Goal: Register for event/course

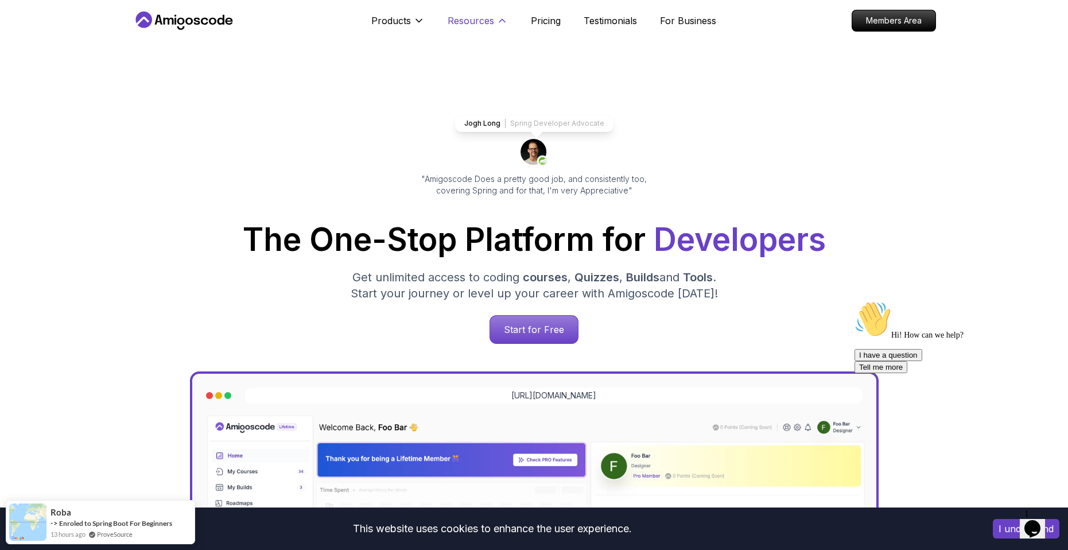
click at [497, 25] on icon at bounding box center [501, 20] width 11 height 11
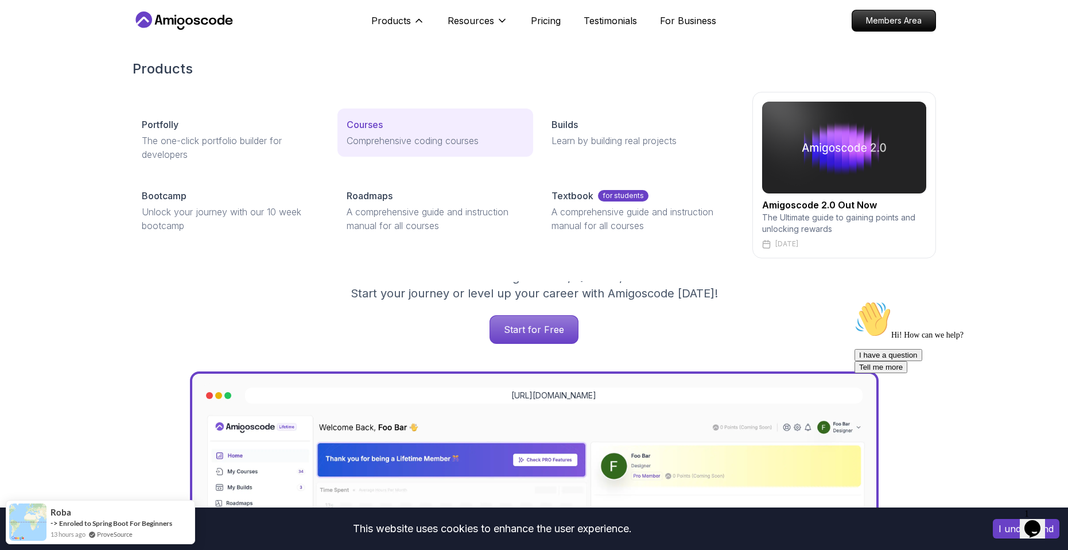
click at [402, 126] on div "Courses" at bounding box center [435, 125] width 177 height 14
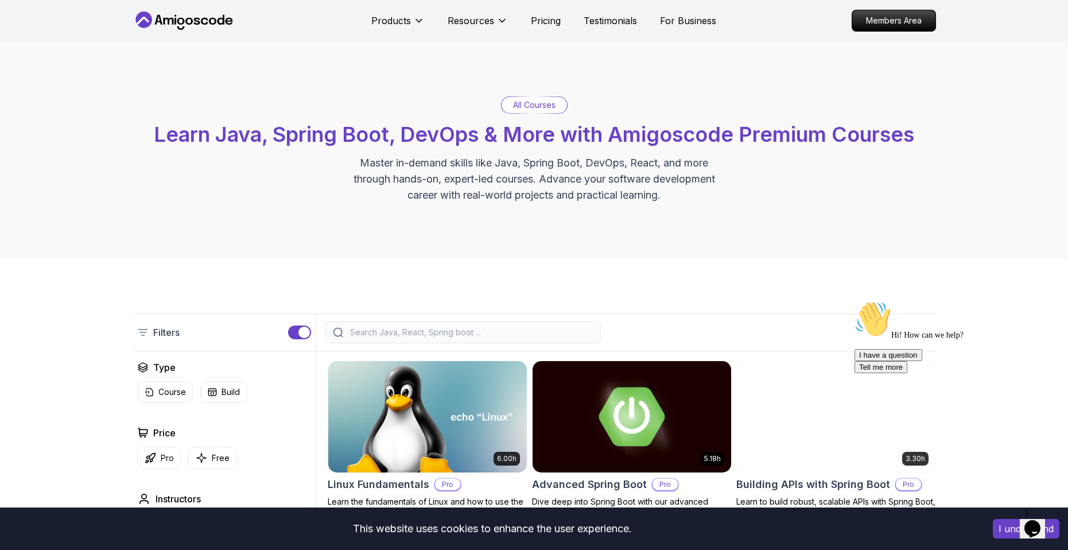
scroll to position [172, 0]
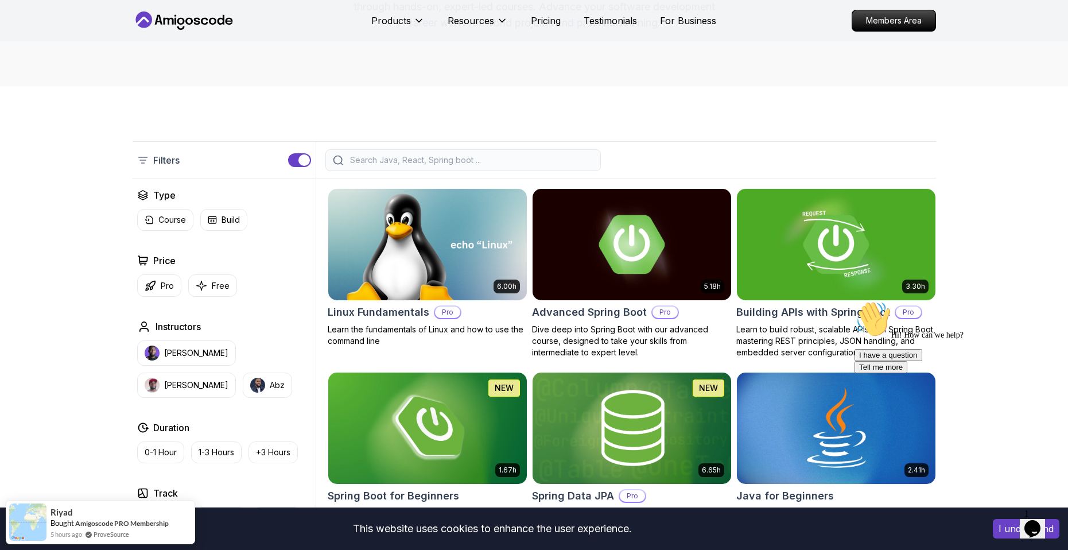
click at [405, 158] on input "search" at bounding box center [471, 159] width 246 height 11
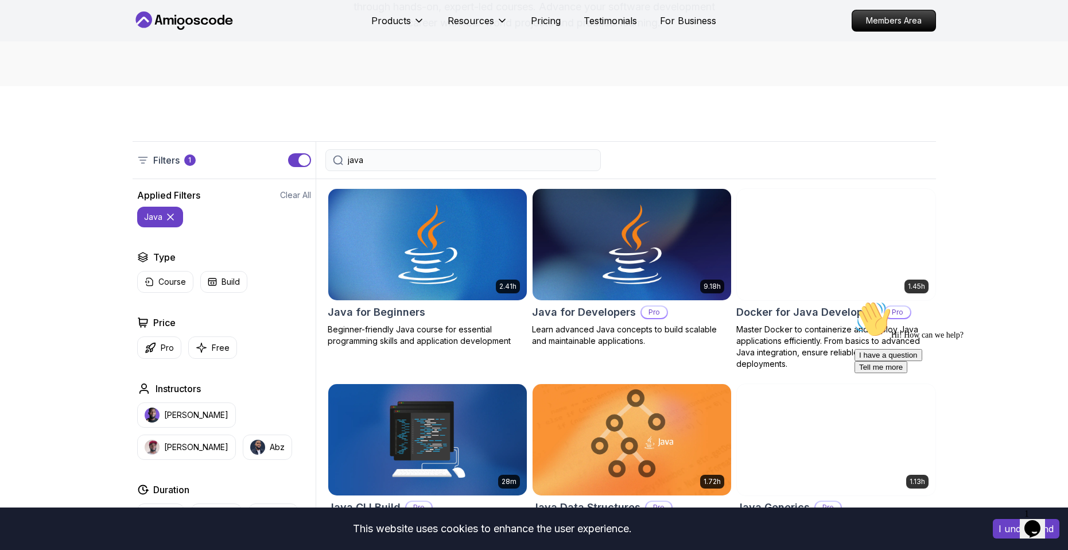
type input "java"
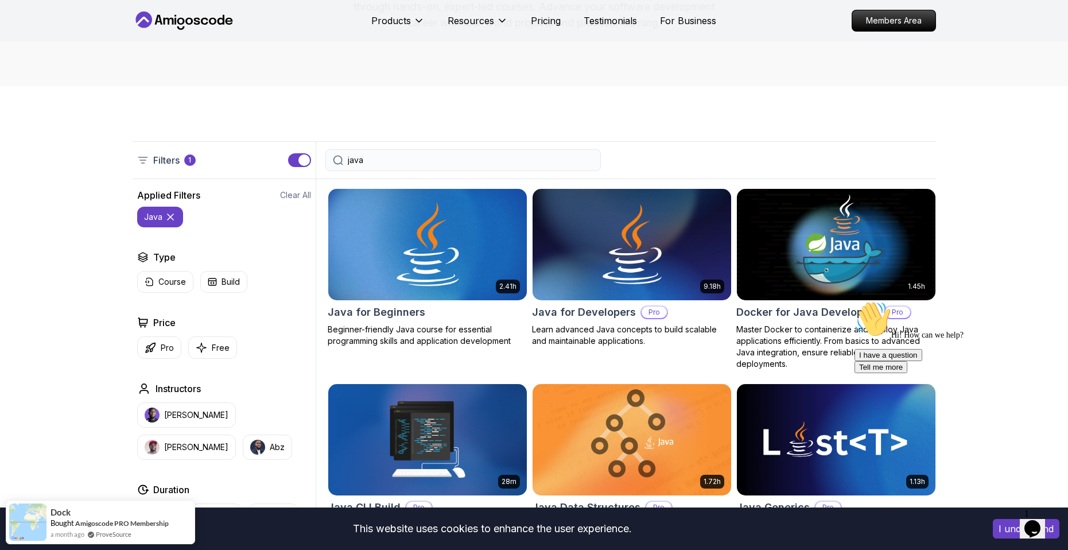
click at [482, 272] on img at bounding box center [427, 244] width 208 height 116
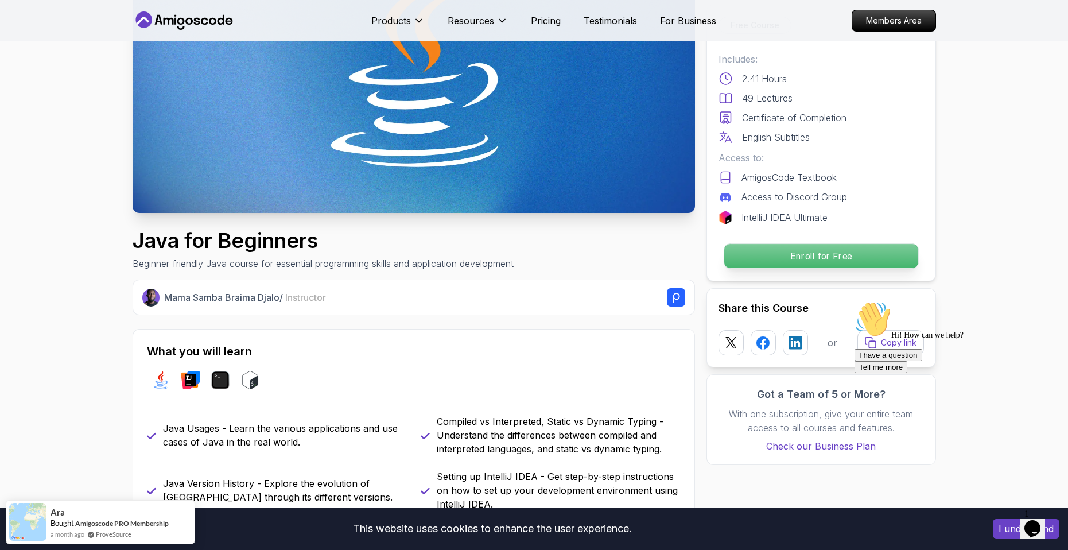
click at [826, 256] on p "Enroll for Free" at bounding box center [821, 256] width 194 height 24
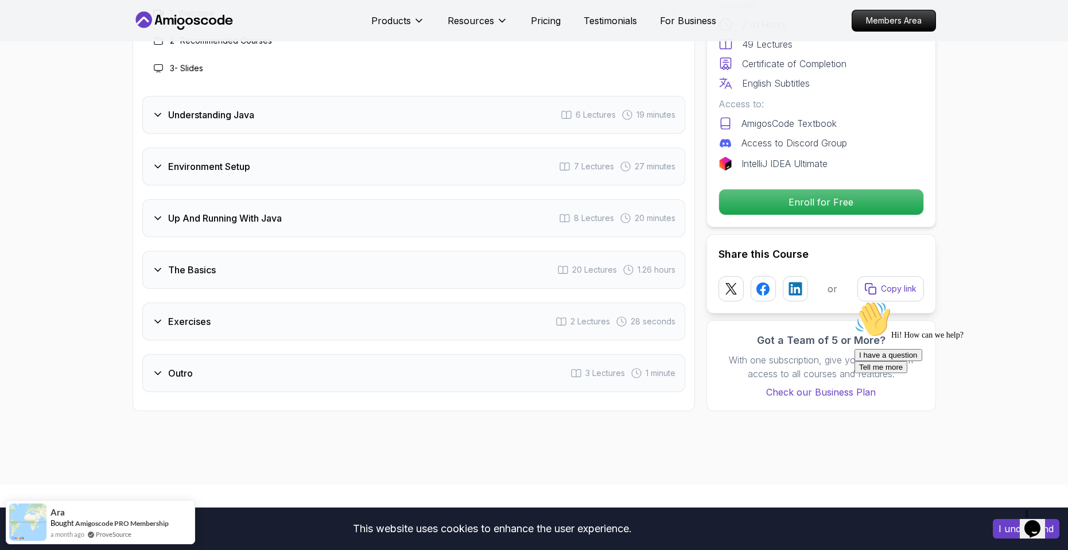
scroll to position [2206, 0]
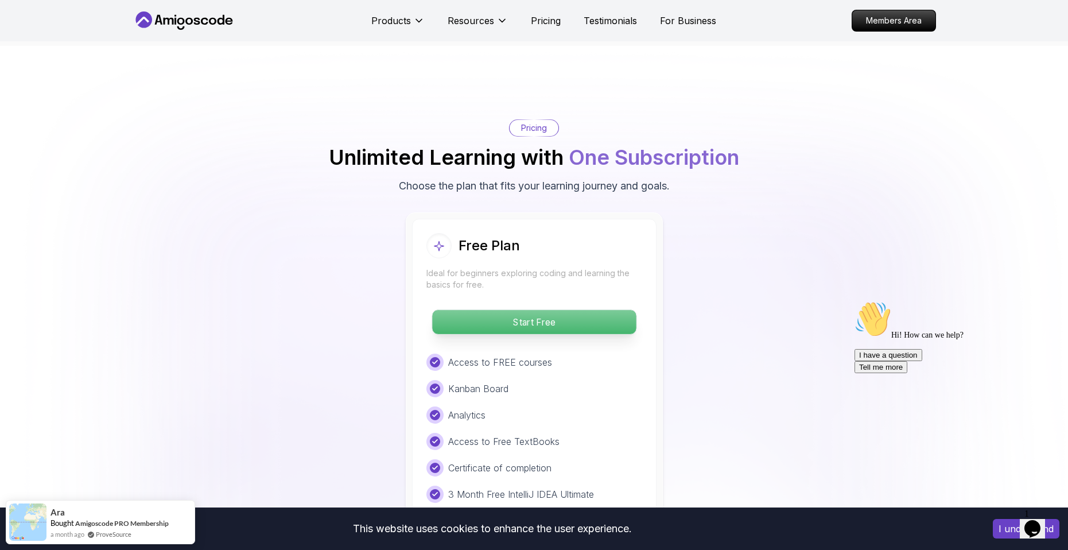
click at [627, 310] on p "Start Free" at bounding box center [534, 322] width 204 height 24
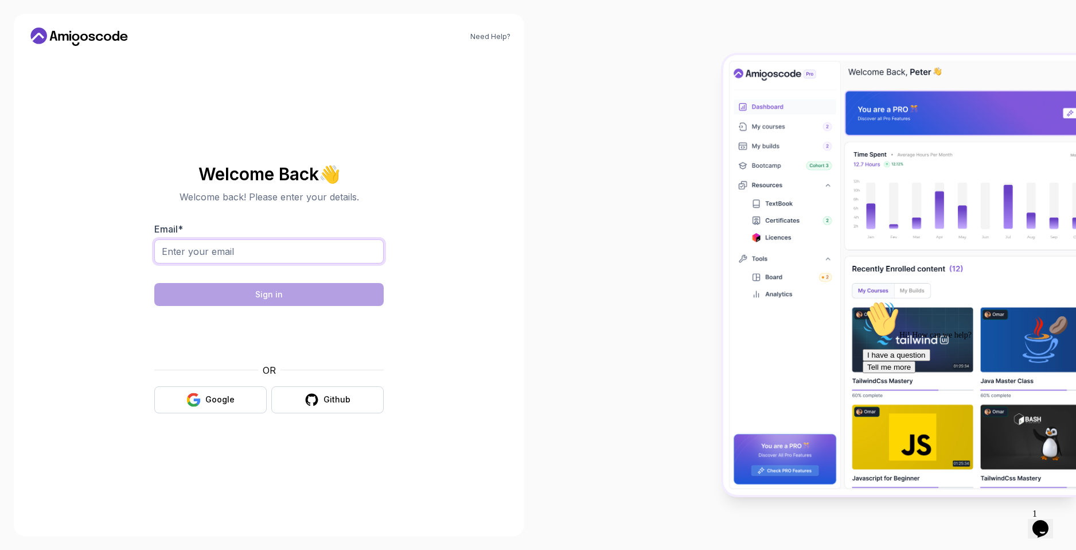
click at [290, 259] on input "Email *" at bounding box center [269, 251] width 230 height 24
type input "[EMAIL_ADDRESS][DOMAIN_NAME]"
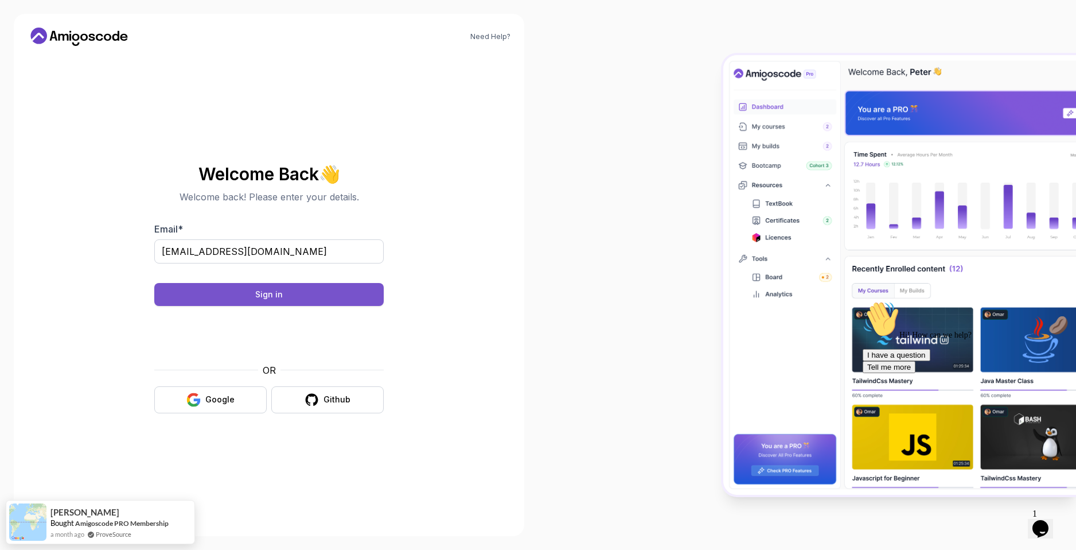
click at [294, 296] on button "Sign in" at bounding box center [269, 294] width 230 height 23
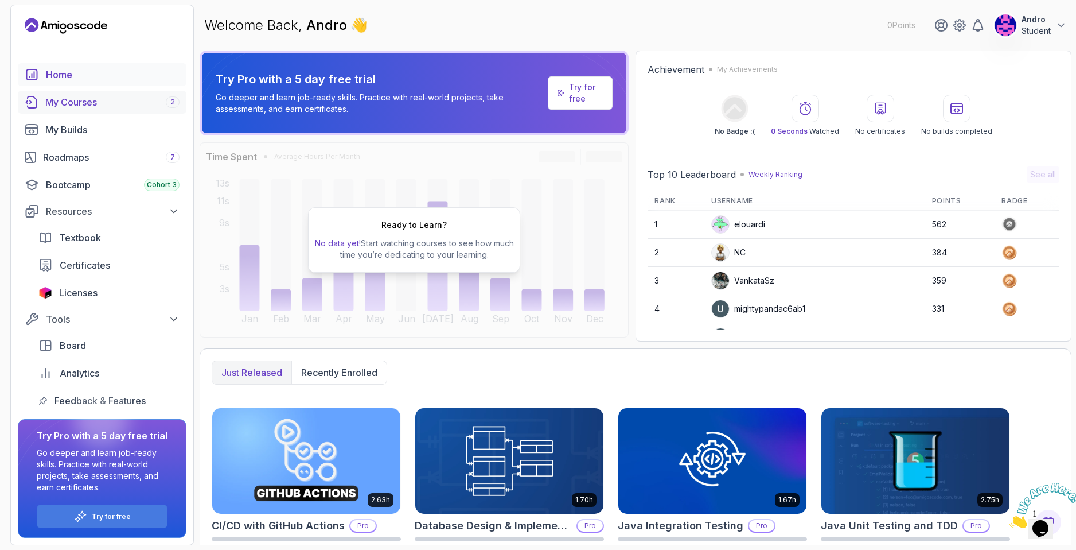
click at [103, 107] on div "My Courses 2" at bounding box center [112, 102] width 134 height 14
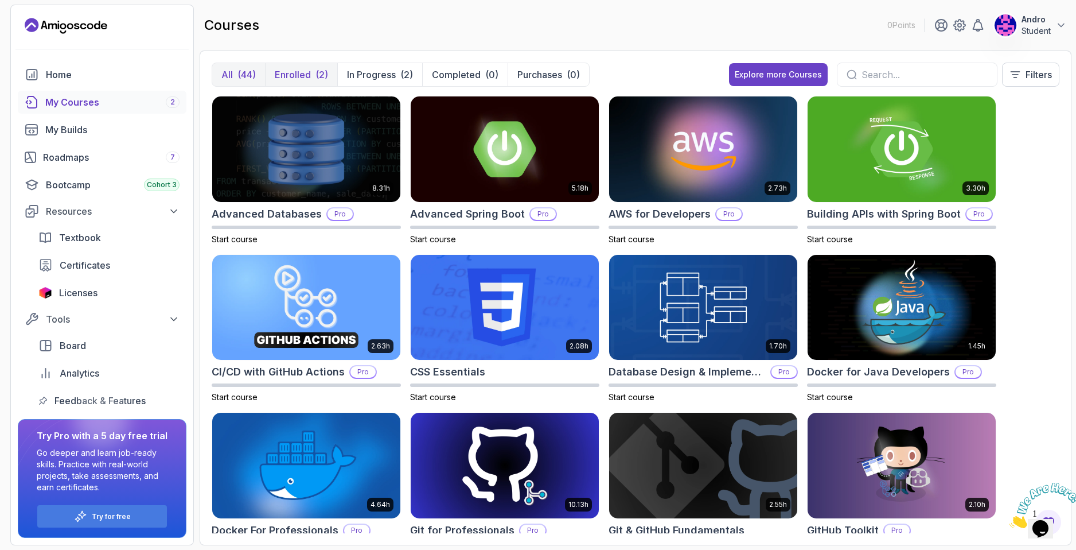
click at [281, 77] on p "Enrolled" at bounding box center [293, 75] width 36 height 14
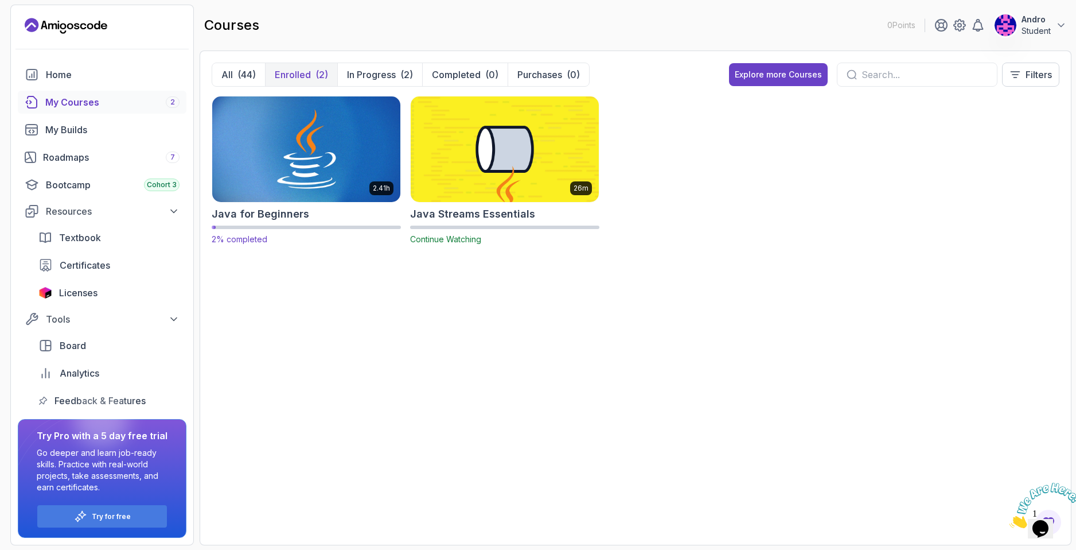
click at [351, 172] on img at bounding box center [306, 149] width 197 height 111
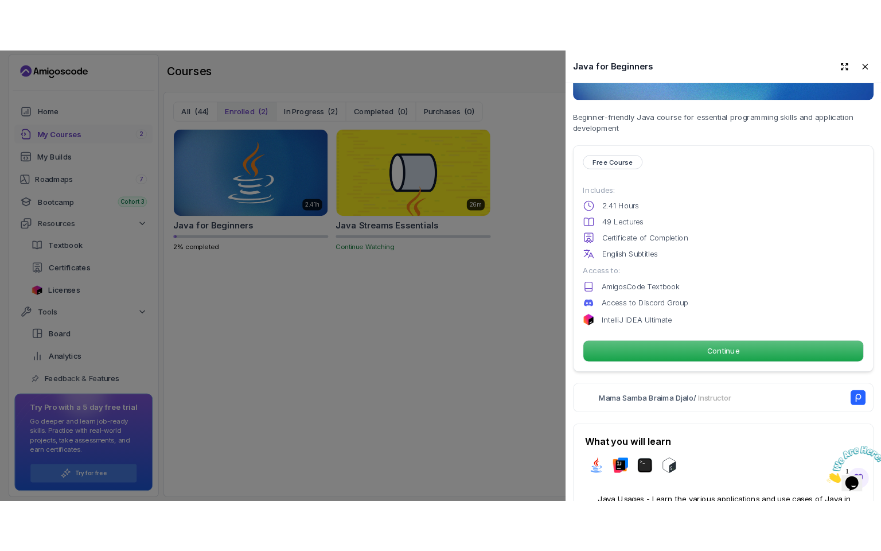
scroll to position [287, 0]
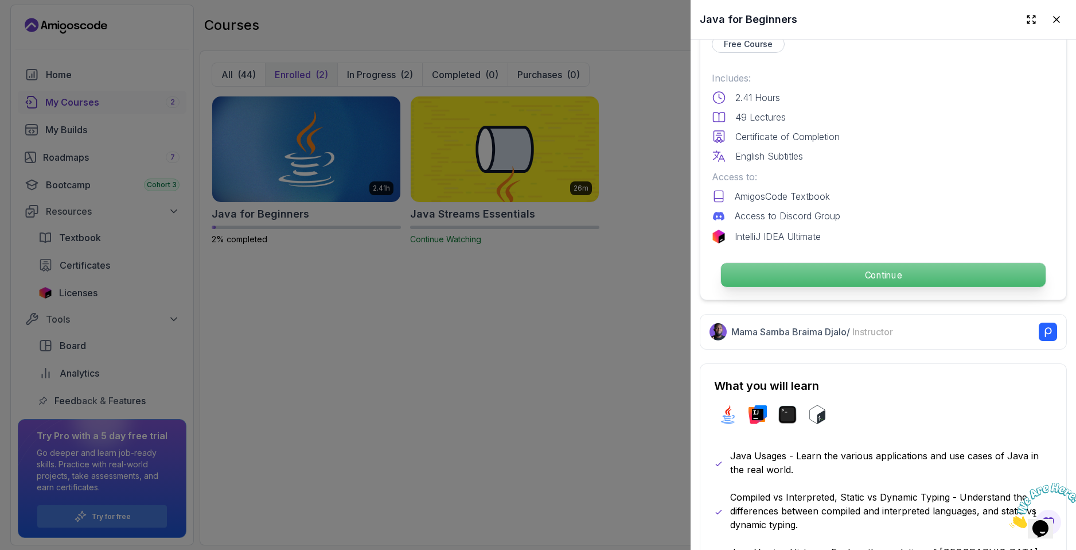
click at [868, 280] on p "Continue" at bounding box center [883, 275] width 325 height 24
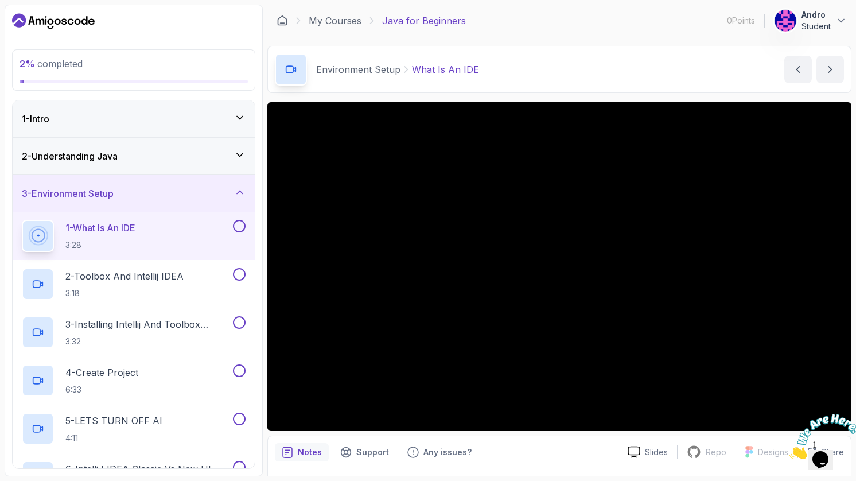
click at [842, 414] on div at bounding box center [821, 436] width 62 height 45
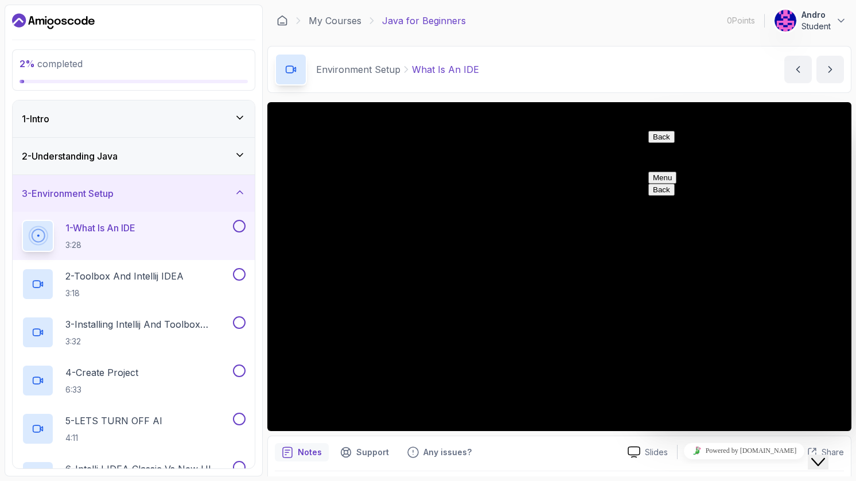
click at [827, 459] on button "Close Chat This icon closes the chat window." at bounding box center [818, 461] width 21 height 15
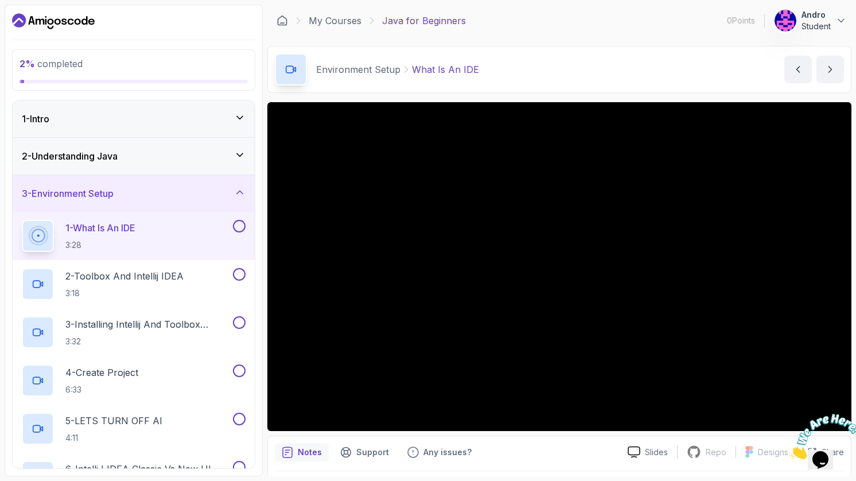
click at [790, 451] on icon "Close" at bounding box center [790, 456] width 0 height 10
